Goal: Find specific page/section: Find specific page/section

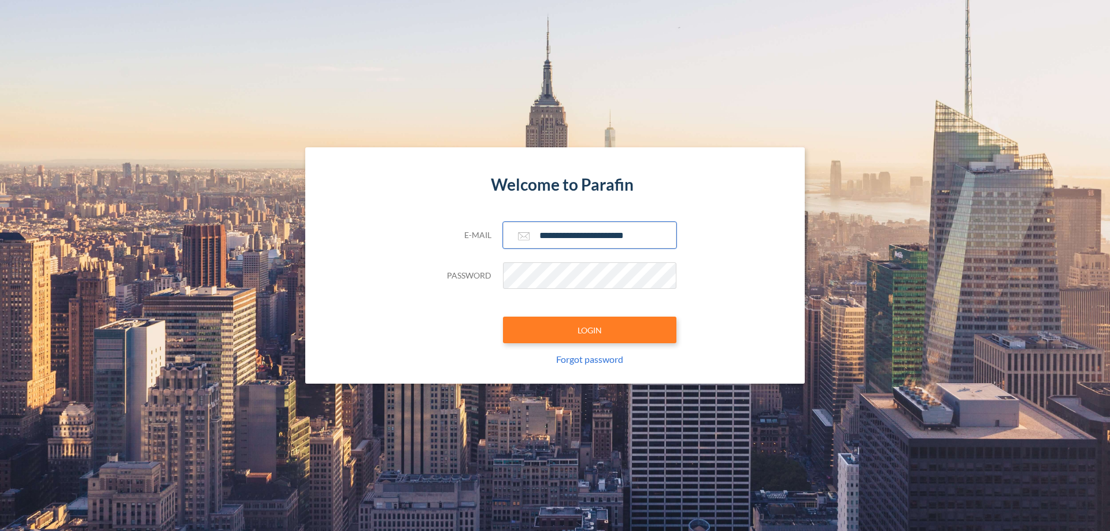
type input "**********"
click at [590, 330] on button "LOGIN" at bounding box center [589, 330] width 173 height 27
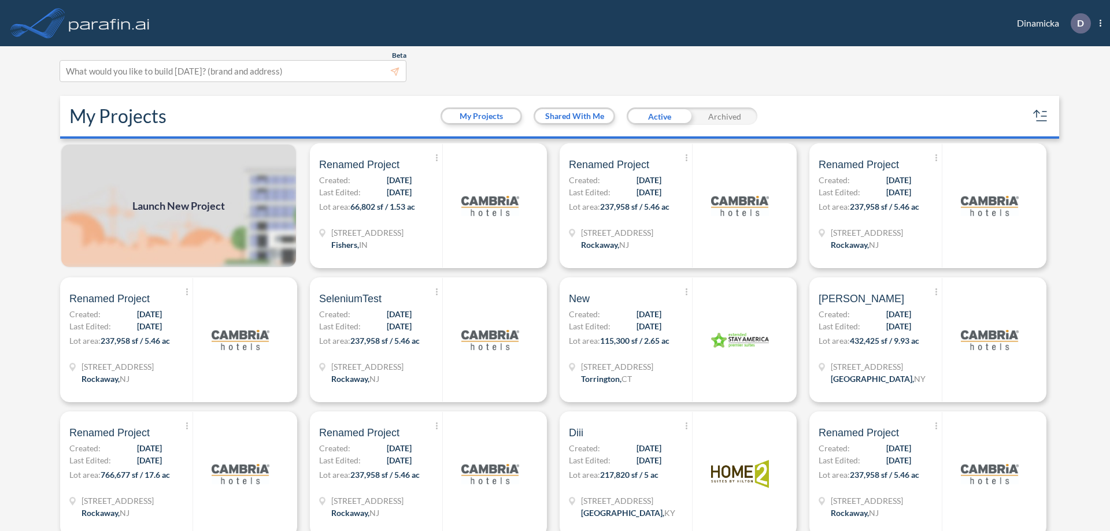
scroll to position [3, 0]
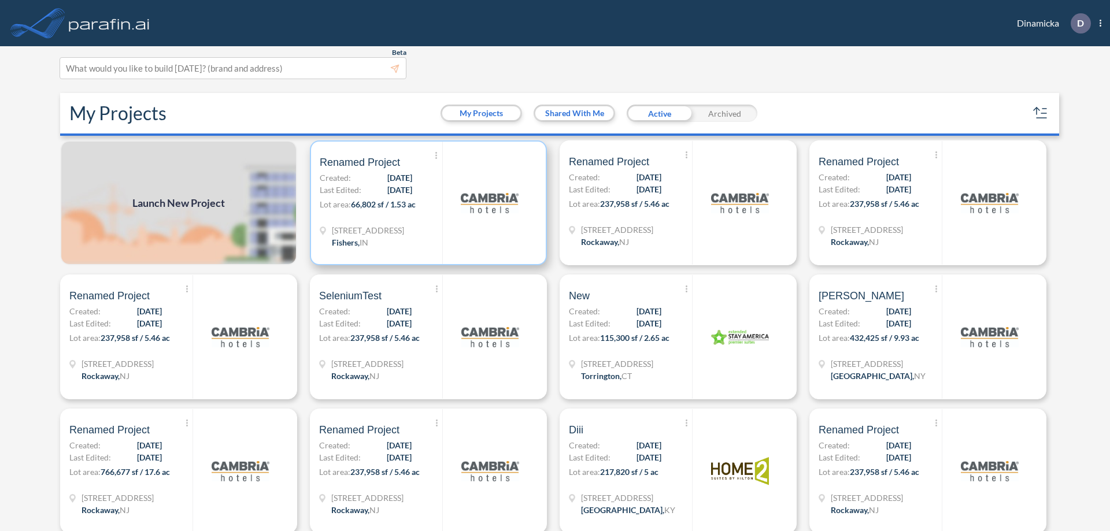
click at [426, 203] on p "Lot area: 66,802 sf / 1.53 ac" at bounding box center [381, 206] width 123 height 17
